Goal: Task Accomplishment & Management: Use online tool/utility

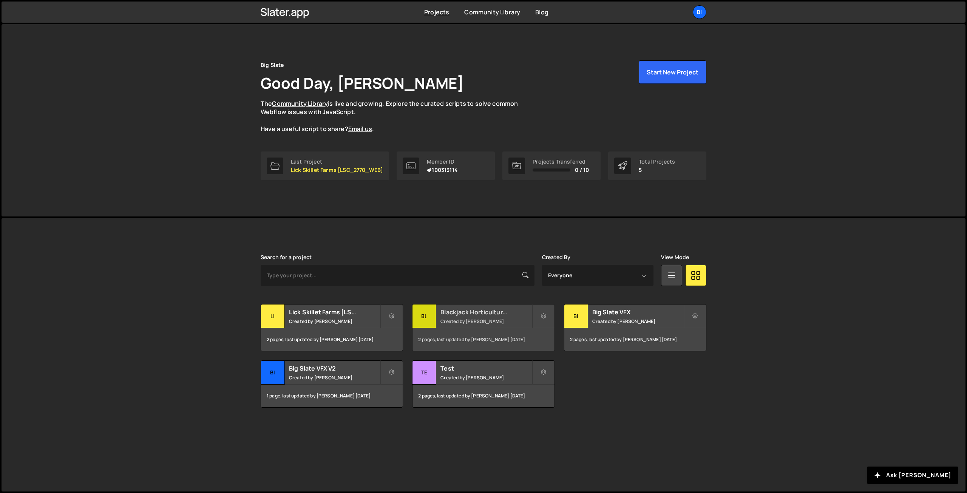
click at [456, 314] on h2 "Blackjack Horticulture [BJ_2719_WEBDEV]" at bounding box center [486, 312] width 91 height 8
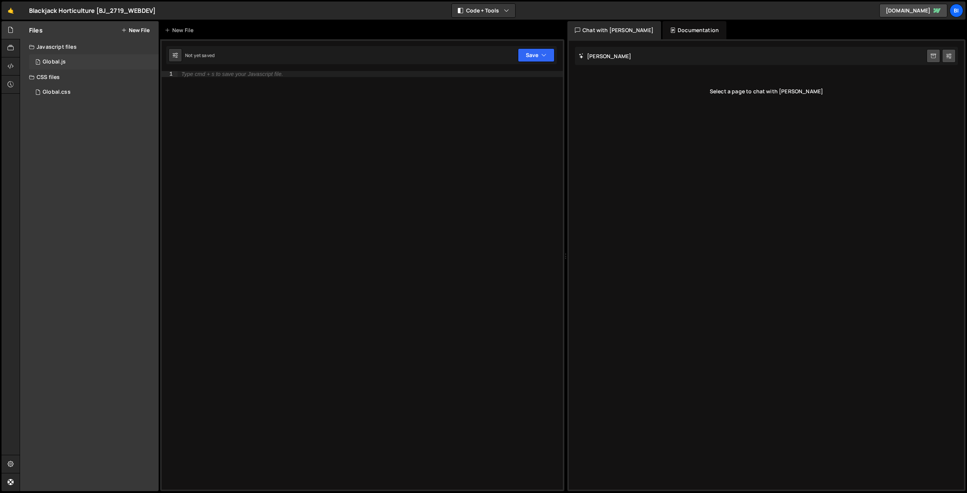
click at [73, 59] on div "1 Global.js 0" at bounding box center [94, 61] width 130 height 15
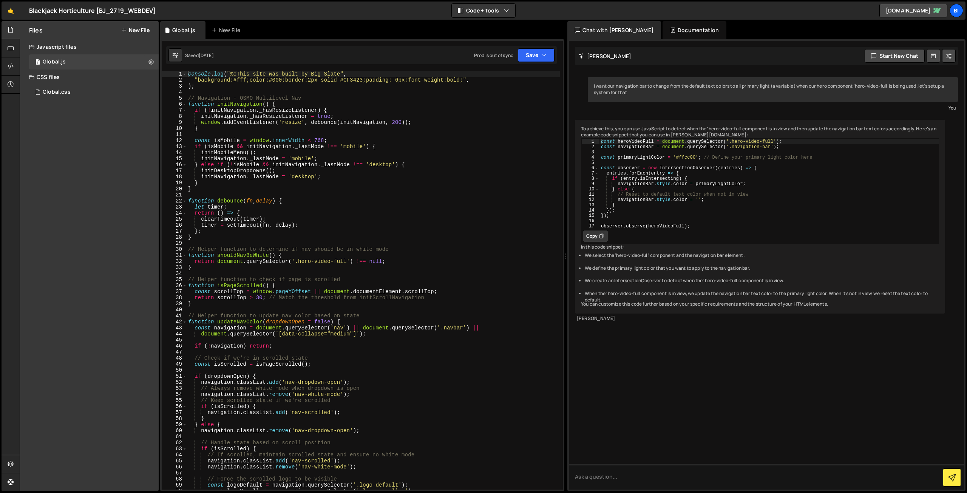
click at [305, 253] on div "console . log ( "%cThis site was built by Big Slate" , "background:#fff;color:#…" at bounding box center [373, 286] width 373 height 431
type textarea "initBasicCustomCursor();"
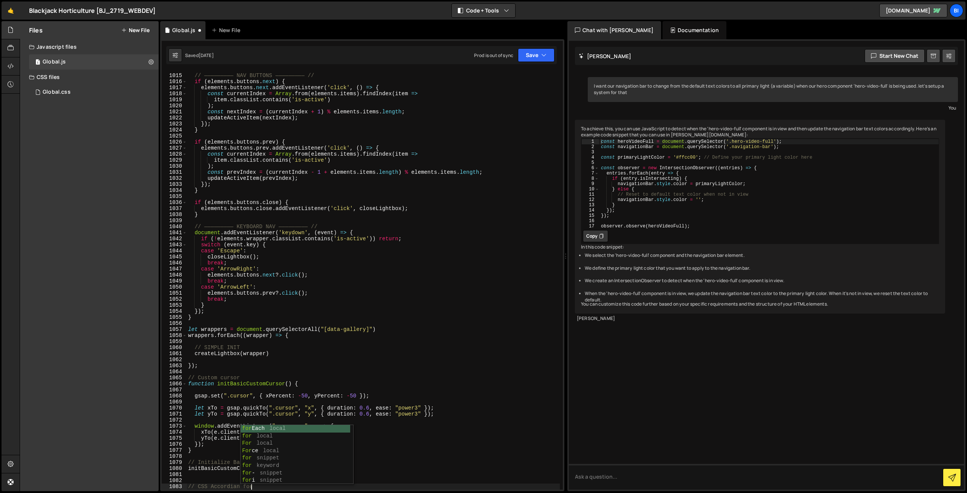
scroll to position [0, 4]
type textarea "// CSS Accordian for FAQs"
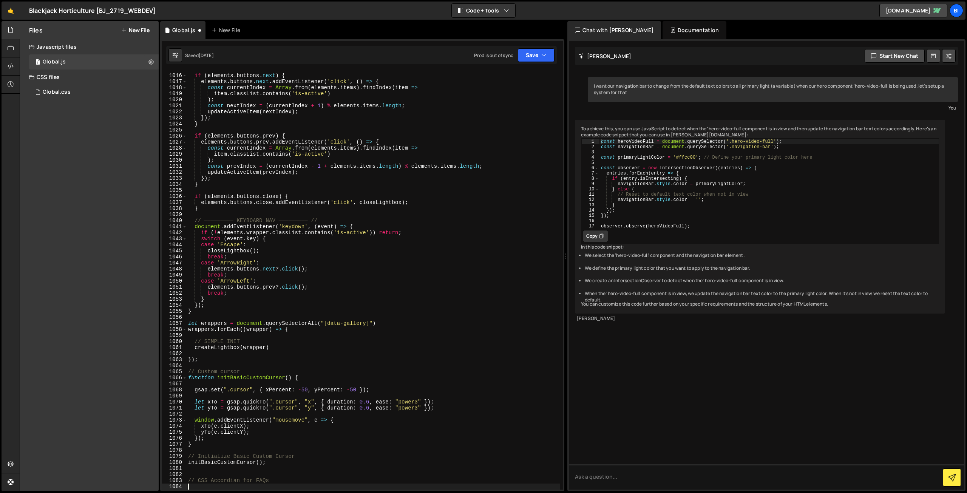
scroll to position [0, 0]
paste textarea "});"
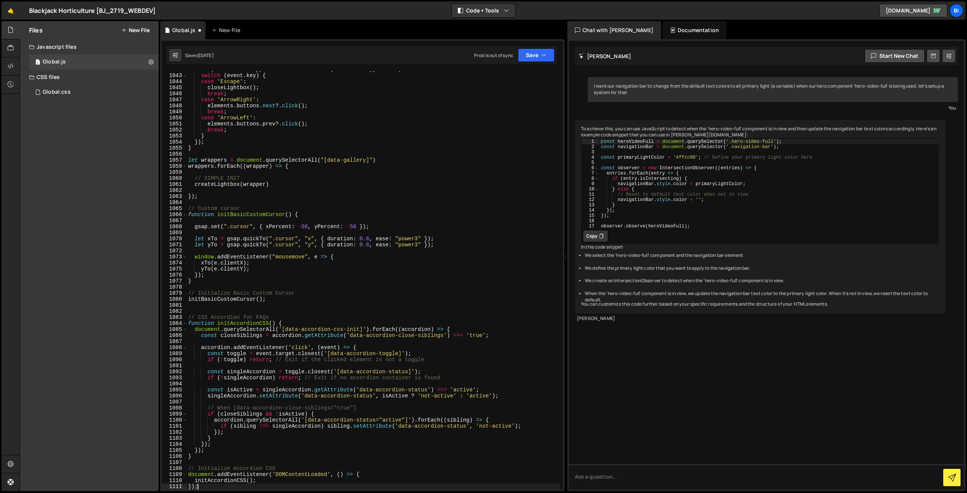
click at [202, 482] on div "if ( ! elements . wrapper . classList . contains ( 'is-active' )) return ; swit…" at bounding box center [373, 281] width 373 height 431
click at [203, 484] on div "if ( ! elements . wrapper . classList . contains ( 'is-active' )) return ; swit…" at bounding box center [373, 281] width 373 height 431
drag, startPoint x: 203, startPoint y: 484, endPoint x: 181, endPoint y: 474, distance: 23.7
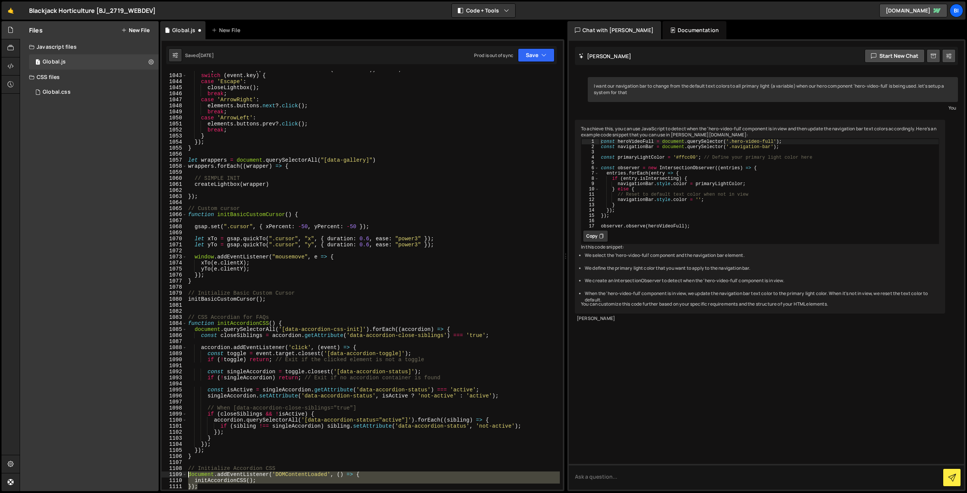
click at [181, 474] on div "}); 1042 1043 1044 1045 1046 1047 1048 1049 1050 1051 1052 1053 1054 1055 1056 …" at bounding box center [362, 280] width 401 height 419
type textarea "document.addEventListener('DOMContentLoaded', () => { initAccordionCSS();"
paste textarea
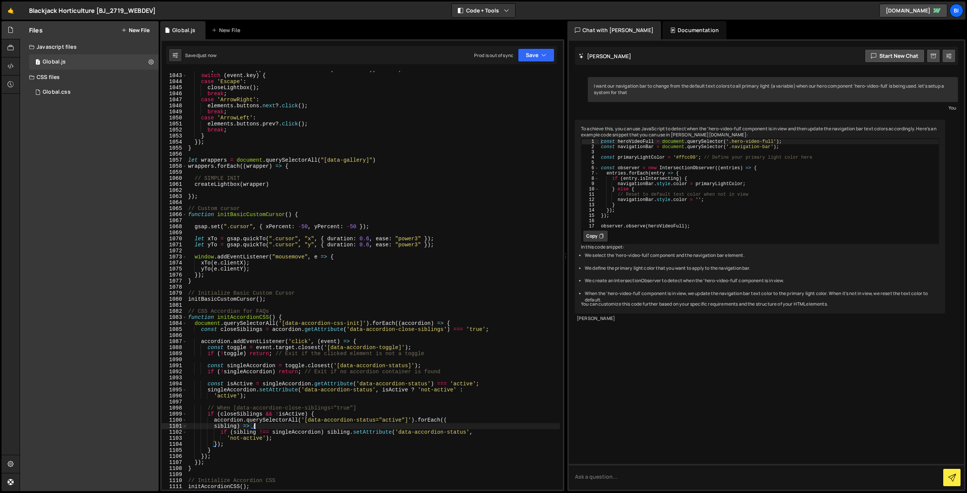
click at [275, 428] on div "if ( ! elements . wrapper . classList . contains ( 'is-active' )) return ; swit…" at bounding box center [373, 281] width 373 height 431
type textarea "sibling) => {"
click at [75, 91] on div "Global.css 0" at bounding box center [94, 92] width 130 height 15
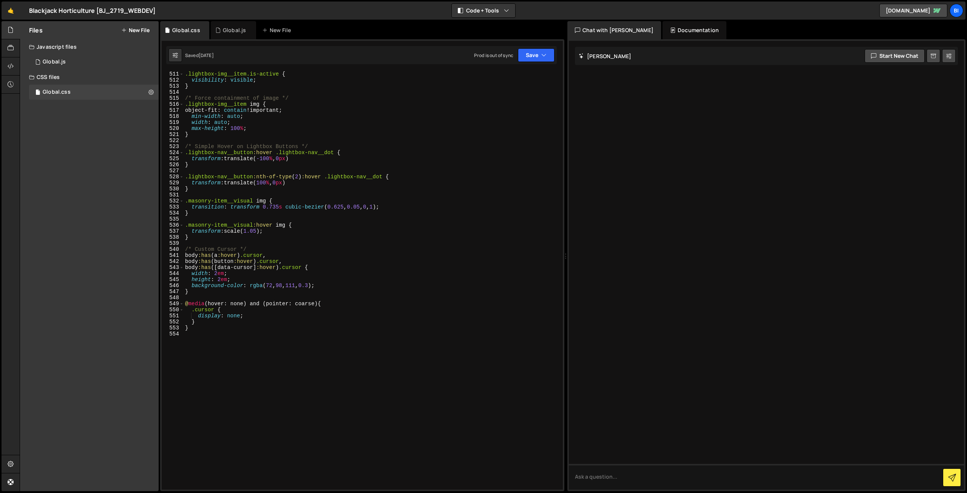
scroll to position [3106, 0]
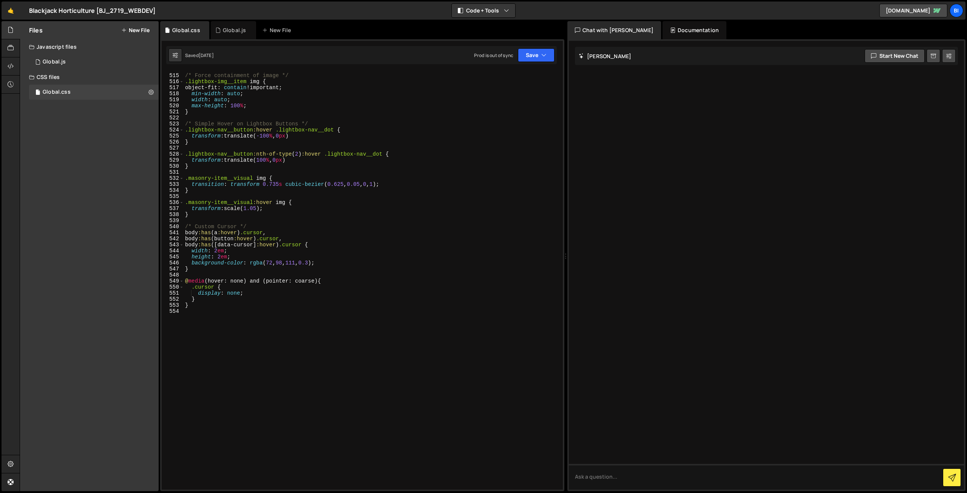
click at [272, 379] on div "/* Force containment of image */ .lightbox-img__item img { object-fit : contain…" at bounding box center [372, 281] width 376 height 431
type textarea "/* Accordian for FAQs */"
paste textarea "}"
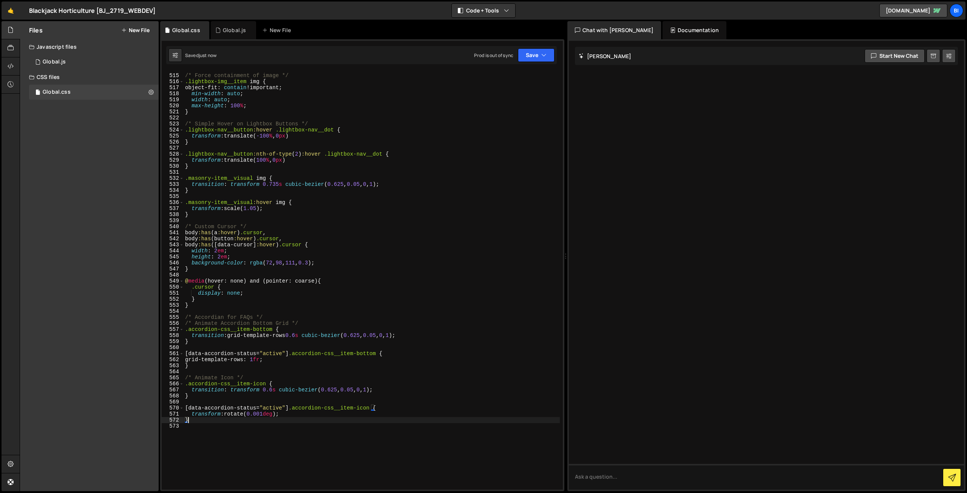
click at [380, 285] on div "/* Force containment of image */ .lightbox-img__item img { object-fit : contain…" at bounding box center [372, 281] width 376 height 431
type textarea ".cursor {"
